Goal: Check status: Check status

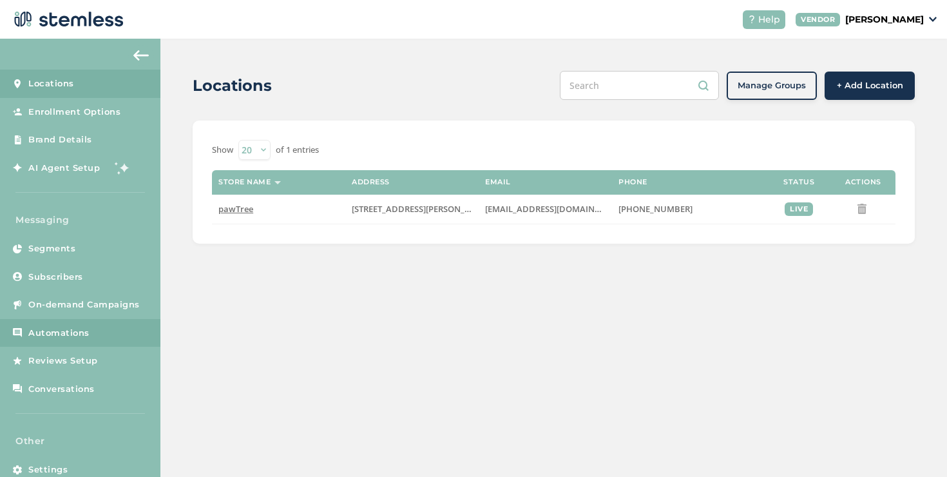
click at [108, 329] on link "Automations" at bounding box center [80, 333] width 160 height 28
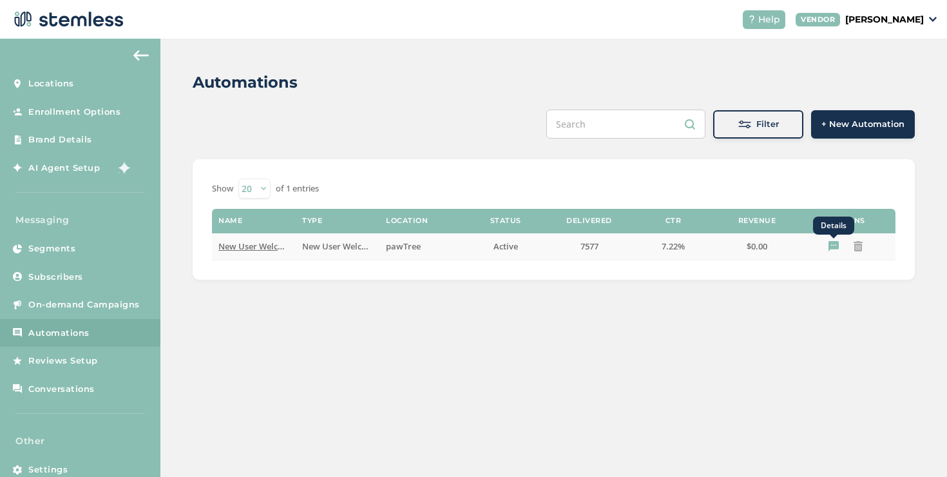
click at [837, 243] on icon "Details" at bounding box center [833, 246] width 10 height 10
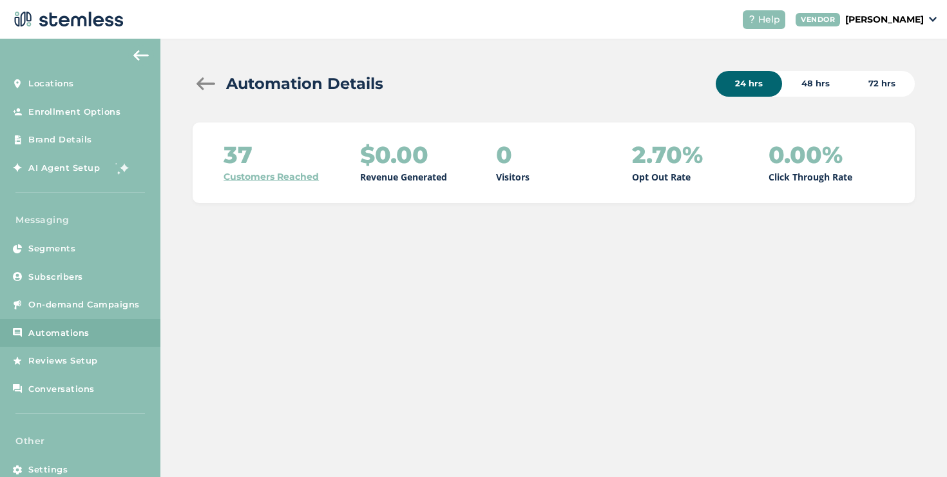
click at [276, 179] on link "Customers Reached" at bounding box center [271, 177] width 95 height 14
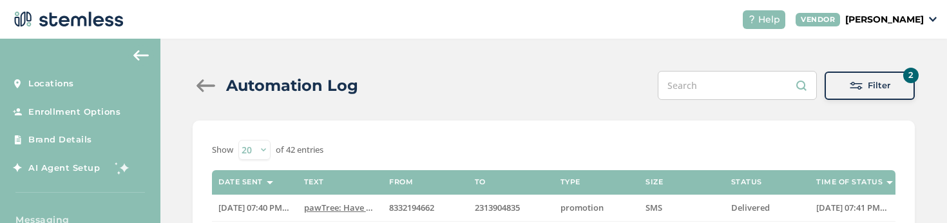
click at [837, 87] on div "Filter" at bounding box center [870, 85] width 70 height 13
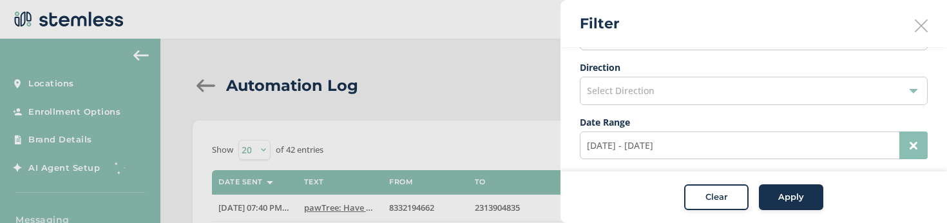
scroll to position [32, 0]
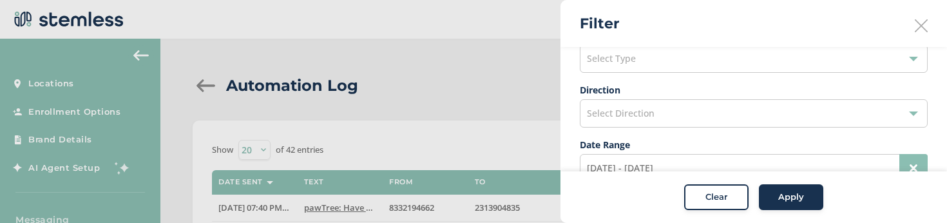
click at [630, 68] on div "Select Type" at bounding box center [754, 58] width 348 height 28
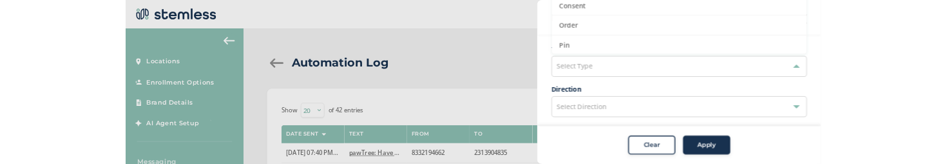
scroll to position [0, 0]
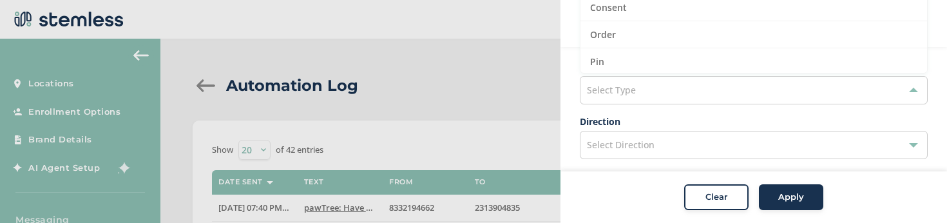
click at [626, 83] on div "Select Type" at bounding box center [754, 90] width 348 height 28
click at [624, 94] on span "Select Type" at bounding box center [611, 90] width 49 height 12
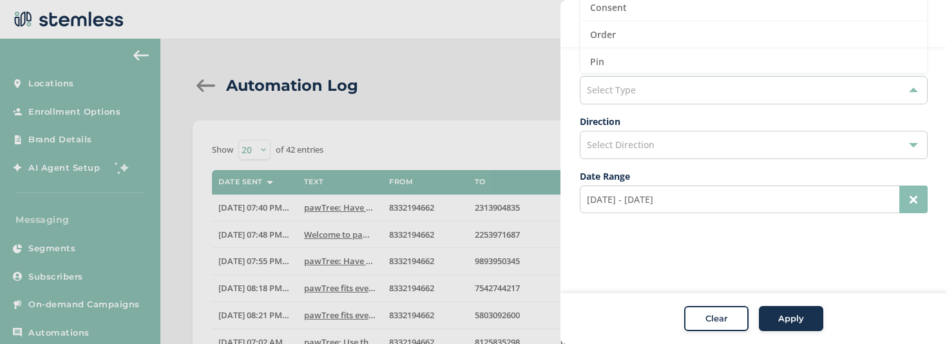
click at [652, 80] on div "Select Type" at bounding box center [754, 90] width 348 height 28
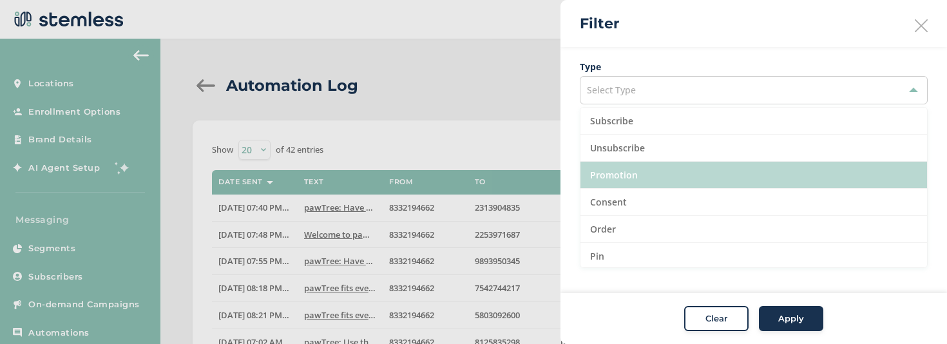
click at [626, 177] on li "Promotion" at bounding box center [753, 175] width 347 height 27
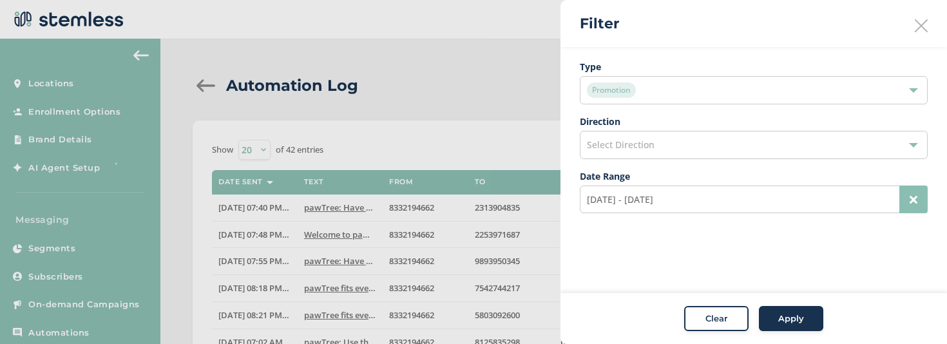
click at [778, 312] on div "Apply" at bounding box center [791, 318] width 46 height 13
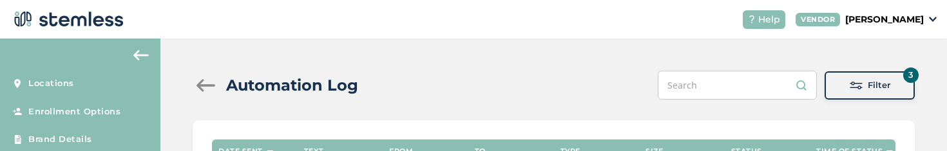
click at [868, 89] on span "Filter" at bounding box center [879, 85] width 23 height 13
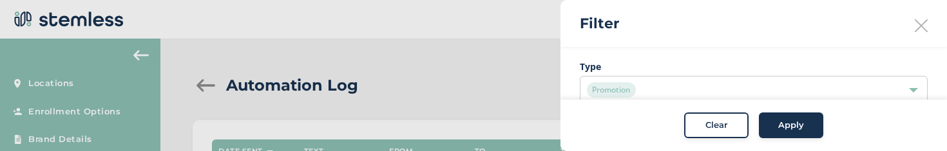
click at [635, 84] on div "Promotion" at bounding box center [747, 89] width 321 height 15
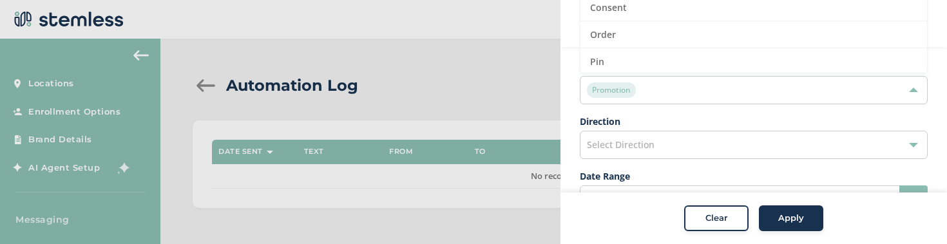
click at [705, 216] on span "Clear" at bounding box center [716, 219] width 22 height 13
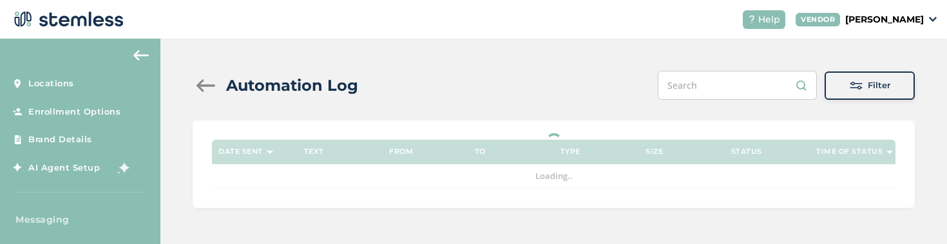
click at [838, 93] on button "Filter" at bounding box center [870, 86] width 90 height 28
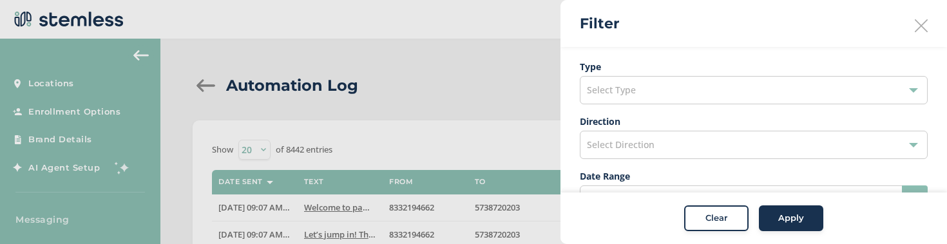
click at [708, 93] on div "Select Type" at bounding box center [754, 90] width 348 height 28
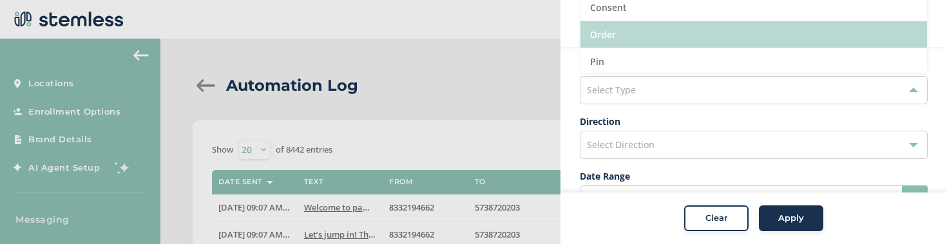
click at [621, 35] on li "Order" at bounding box center [753, 34] width 347 height 27
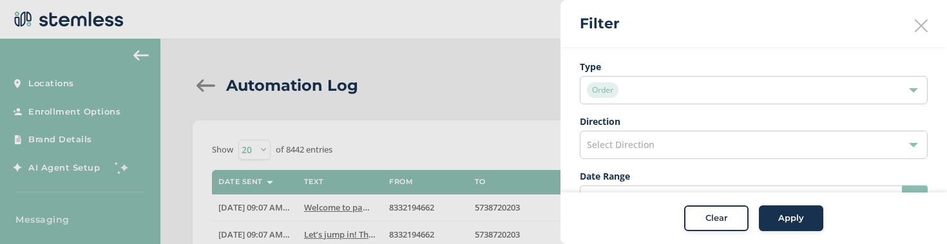
click at [783, 210] on button "Apply" at bounding box center [791, 219] width 64 height 26
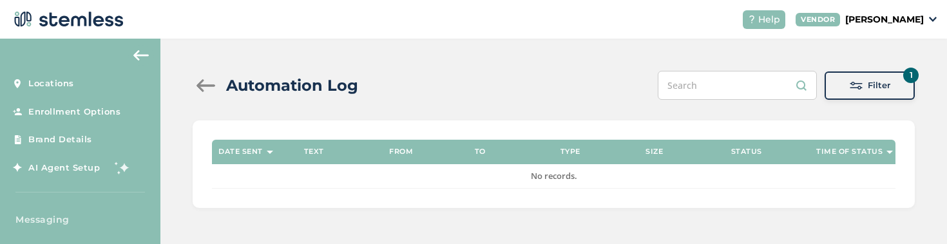
click at [213, 86] on div at bounding box center [206, 85] width 26 height 13
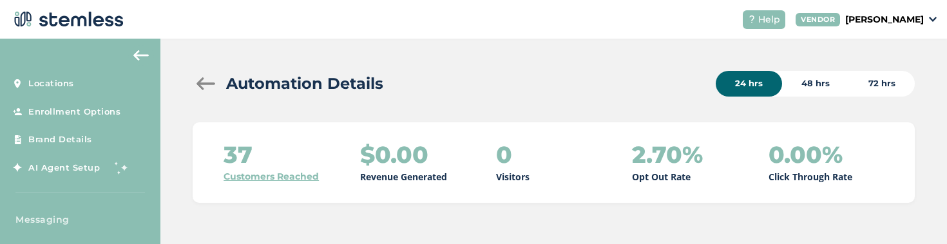
click at [239, 176] on link "Customers Reached" at bounding box center [271, 177] width 95 height 14
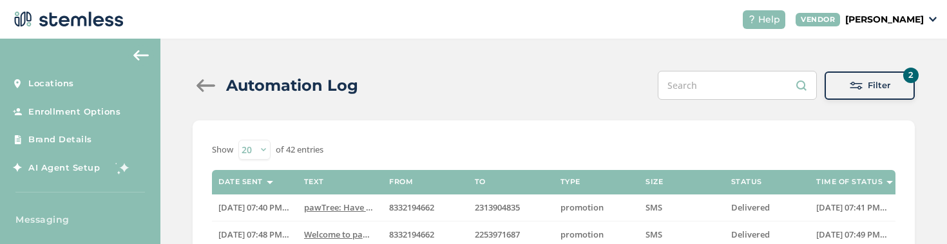
click at [839, 86] on div "Filter" at bounding box center [870, 85] width 70 height 13
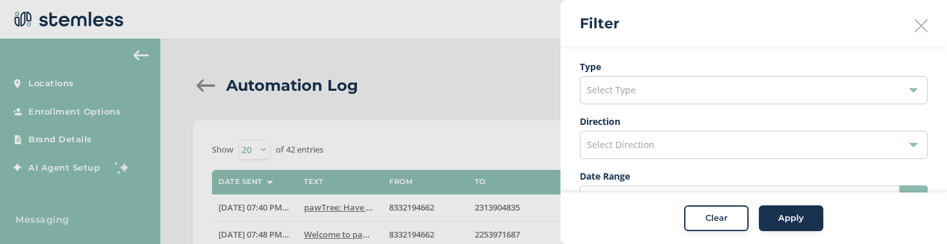
click at [729, 90] on div "Select Type" at bounding box center [754, 90] width 348 height 28
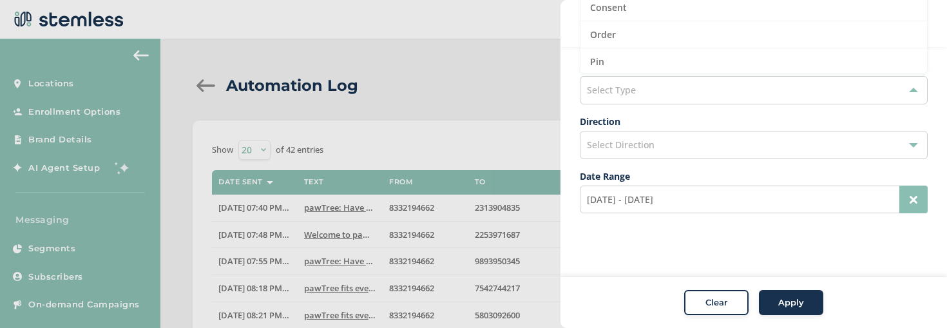
click at [656, 87] on div "Select Type" at bounding box center [754, 90] width 348 height 28
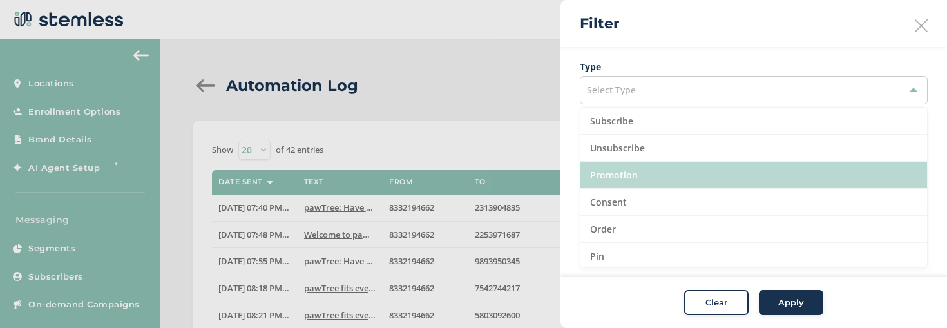
click at [629, 175] on li "Promotion" at bounding box center [753, 175] width 347 height 27
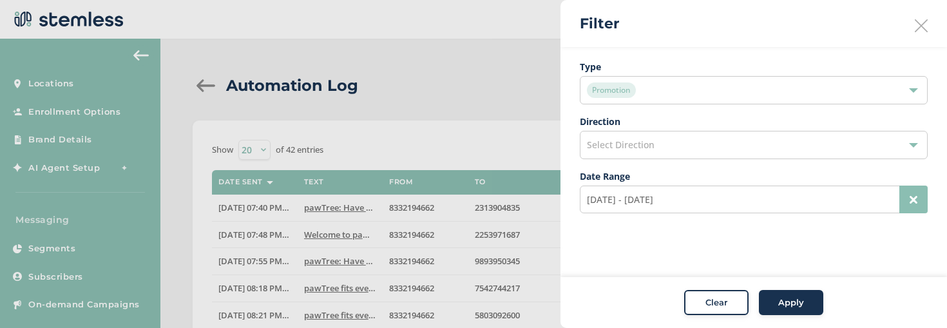
click at [789, 305] on span "Apply" at bounding box center [791, 302] width 26 height 13
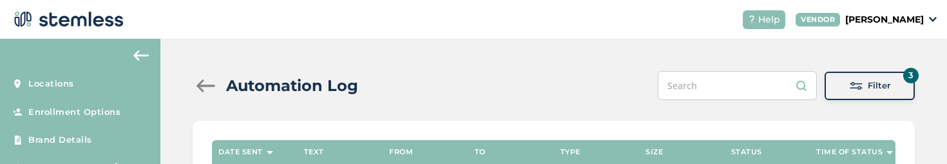
click at [835, 91] on div "Filter" at bounding box center [870, 85] width 70 height 13
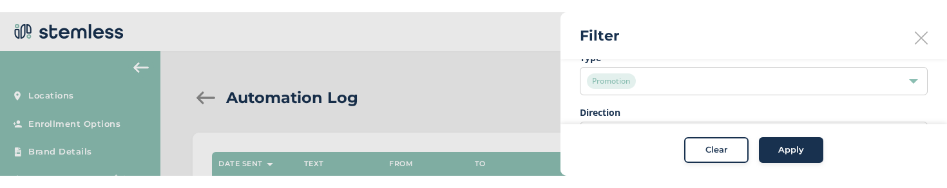
scroll to position [37, 0]
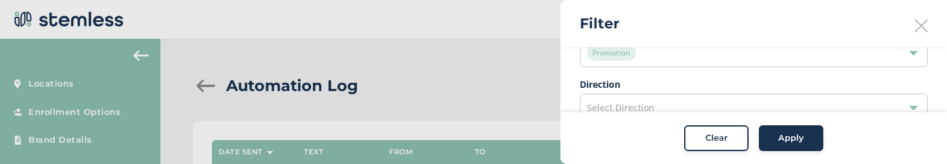
click at [635, 98] on div "Select Direction" at bounding box center [754, 107] width 348 height 28
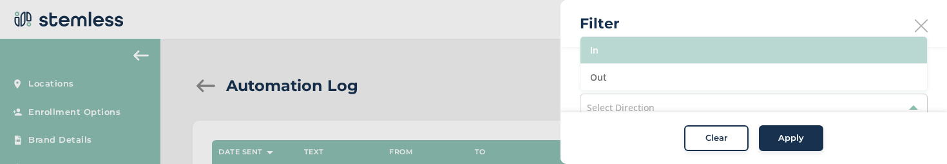
click at [622, 59] on li "In" at bounding box center [753, 50] width 347 height 27
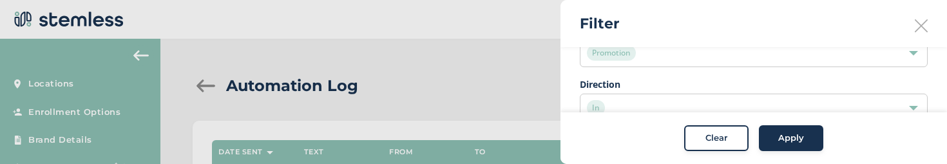
click at [783, 135] on span "Apply" at bounding box center [791, 138] width 26 height 13
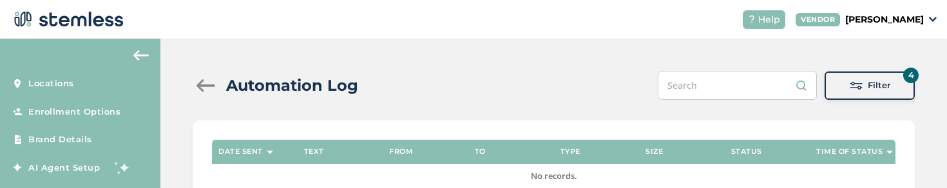
click at [211, 90] on div at bounding box center [206, 85] width 26 height 13
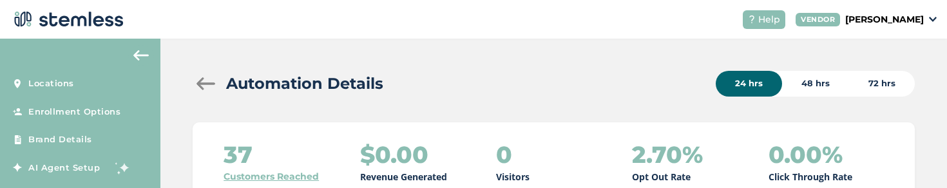
click at [732, 88] on div "24 hrs" at bounding box center [749, 84] width 66 height 26
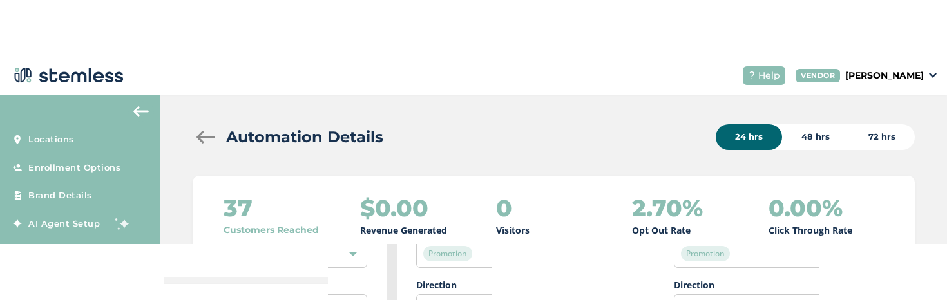
scroll to position [5, 0]
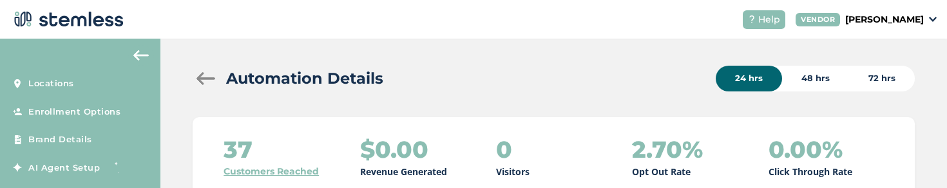
click at [304, 167] on link "Customers Reached" at bounding box center [271, 172] width 95 height 14
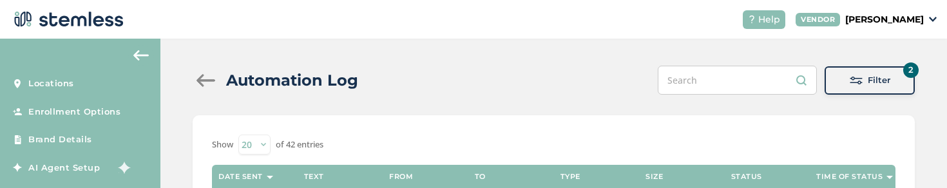
click at [825, 86] on button "2 Filter" at bounding box center [870, 80] width 90 height 28
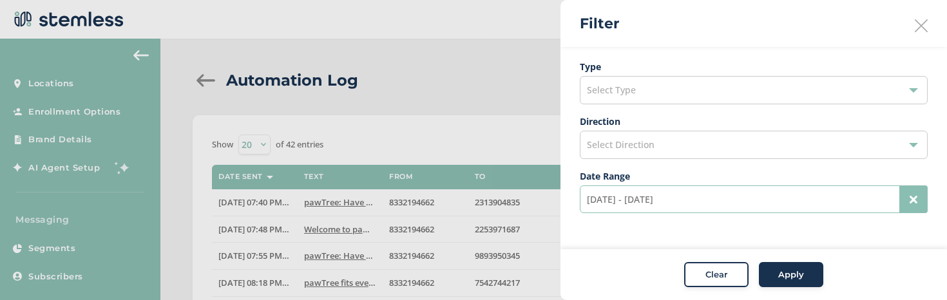
click at [706, 200] on input "[DATE] - [DATE]" at bounding box center [754, 200] width 348 height 28
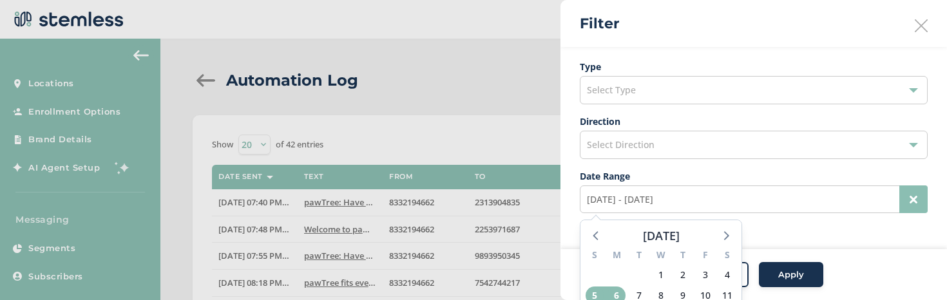
drag, startPoint x: 479, startPoint y: 165, endPoint x: 356, endPoint y: 132, distance: 128.0
click at [479, 165] on div at bounding box center [473, 150] width 947 height 300
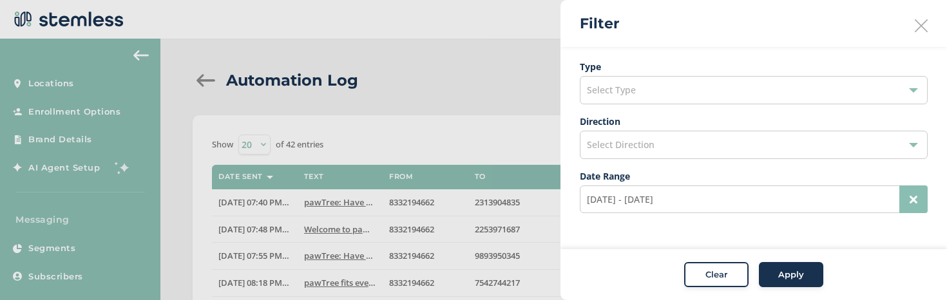
click at [200, 77] on div at bounding box center [473, 150] width 947 height 300
click at [203, 82] on div at bounding box center [473, 150] width 947 height 300
click at [709, 266] on button "Clear" at bounding box center [716, 275] width 64 height 26
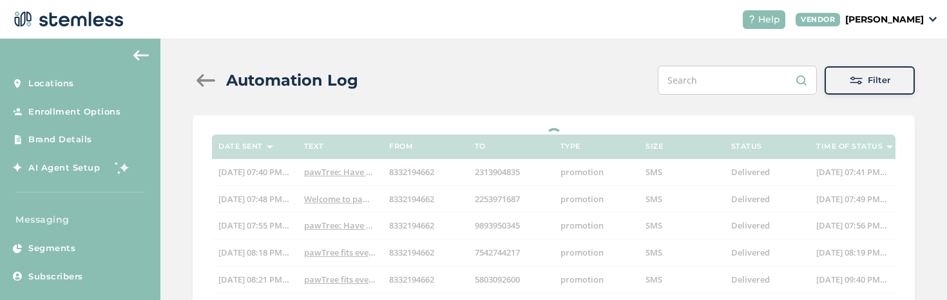
click at [194, 79] on div at bounding box center [206, 80] width 26 height 13
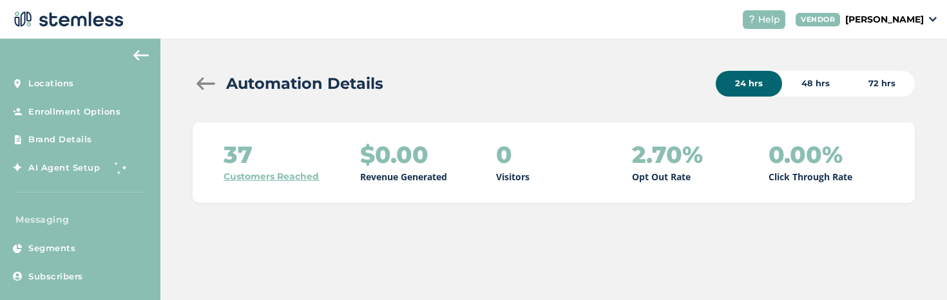
click at [799, 91] on div "48 hrs" at bounding box center [815, 84] width 67 height 26
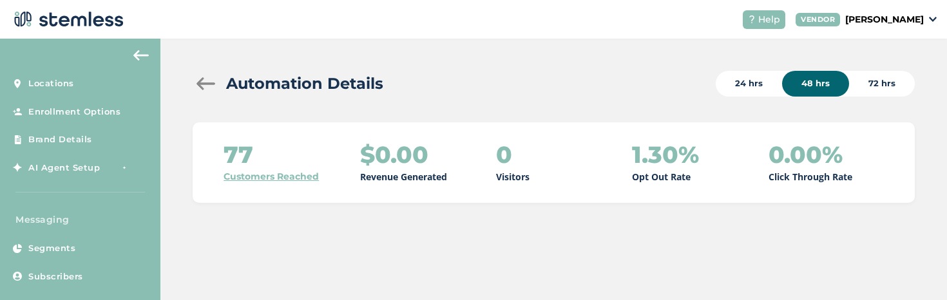
click at [304, 179] on link "Customers Reached" at bounding box center [271, 177] width 95 height 14
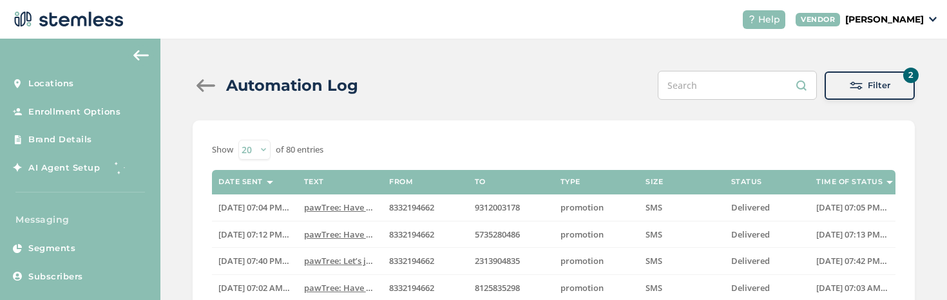
click at [198, 86] on div at bounding box center [206, 85] width 26 height 13
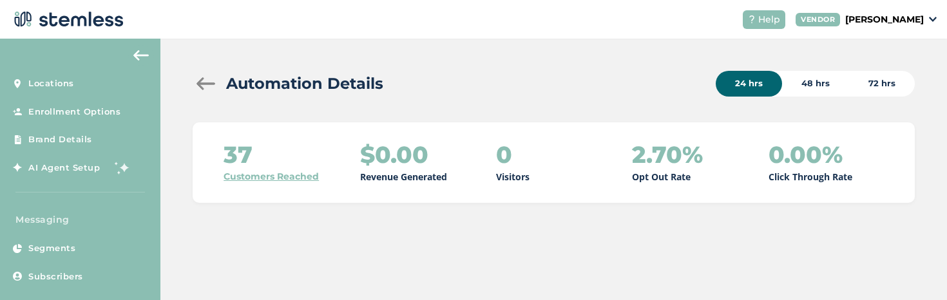
click at [883, 81] on div "72 hrs" at bounding box center [882, 84] width 66 height 26
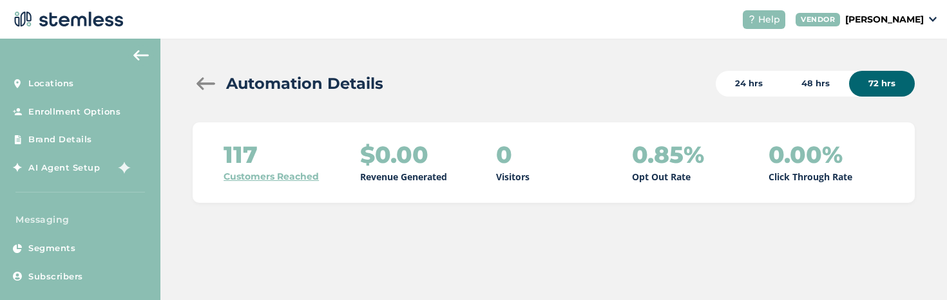
click at [253, 178] on link "Customers Reached" at bounding box center [271, 177] width 95 height 14
